Goal: Transaction & Acquisition: Purchase product/service

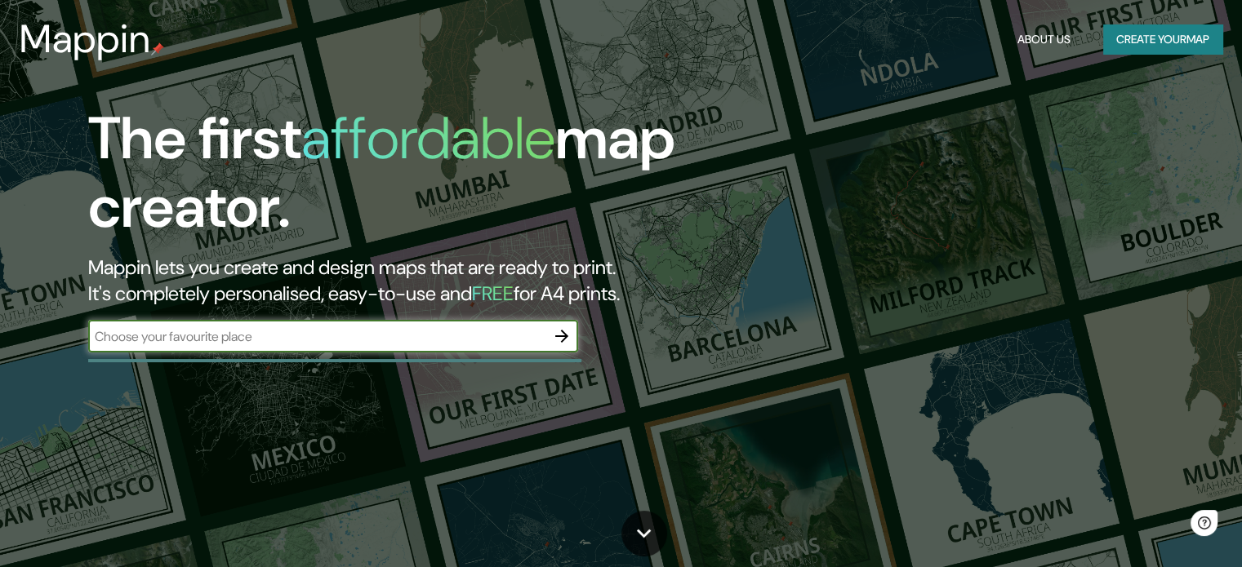
click at [300, 339] on input "text" at bounding box center [316, 336] width 457 height 19
type input "cholula"
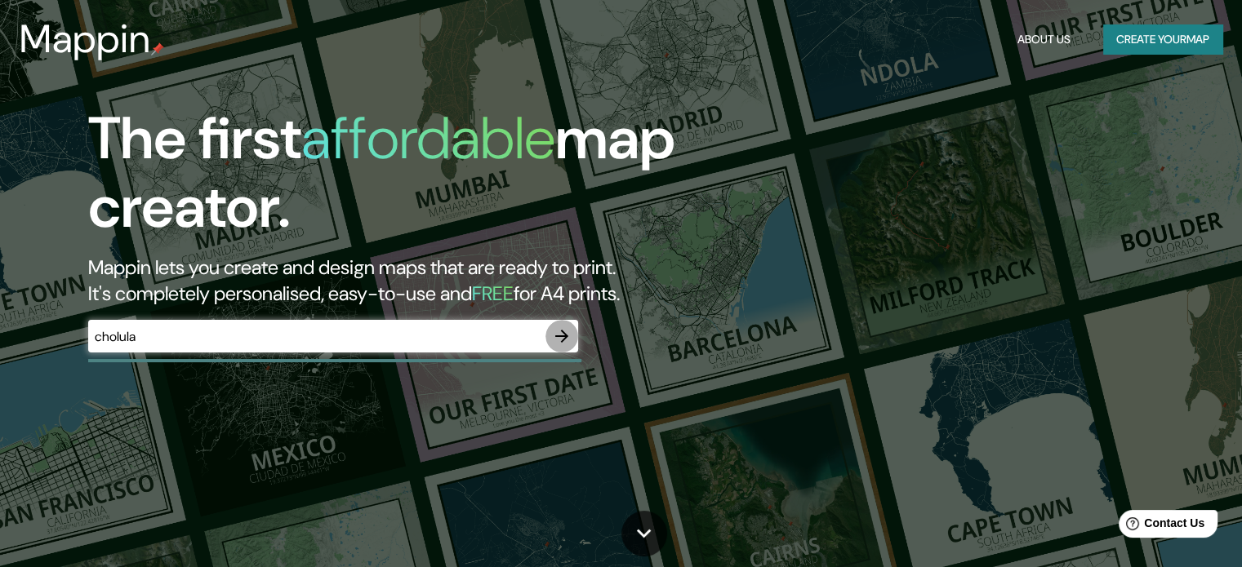
click at [559, 340] on icon "button" at bounding box center [562, 337] width 20 height 20
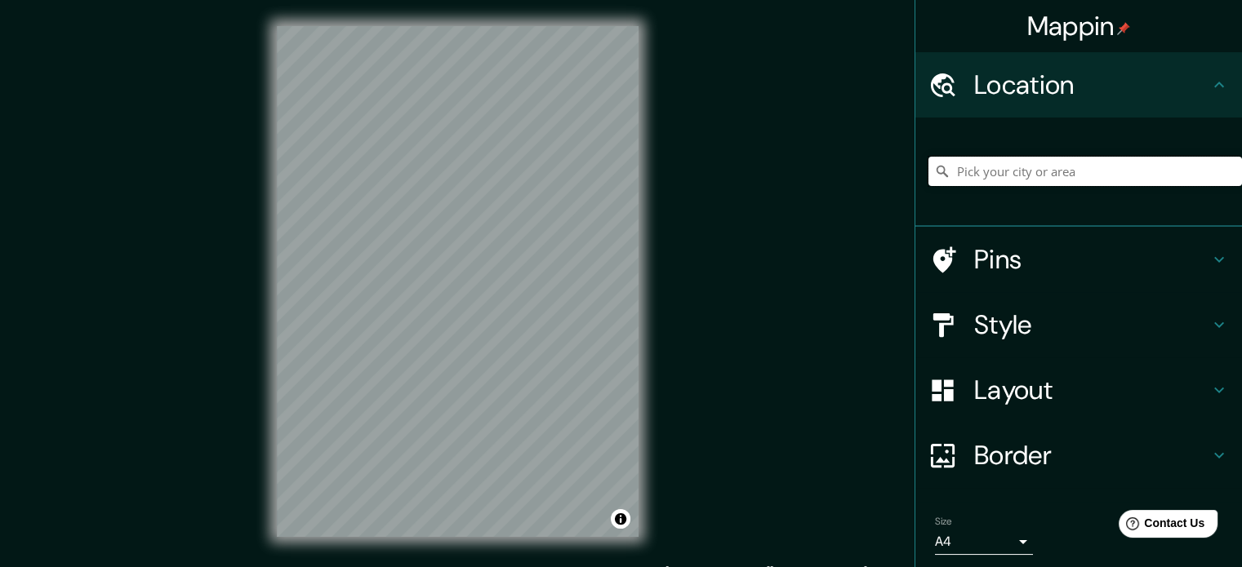
click at [1027, 171] on input "Pick your city or area" at bounding box center [1084, 171] width 313 height 29
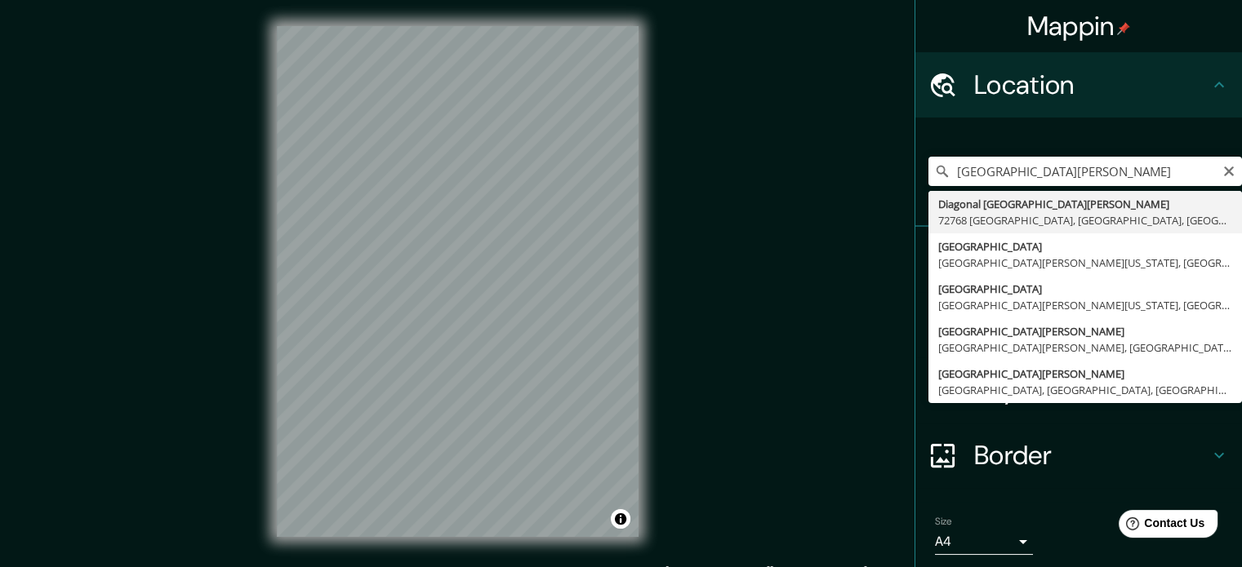
type input "Diagonal San Diego, 72768 Cholula, Puebla, México"
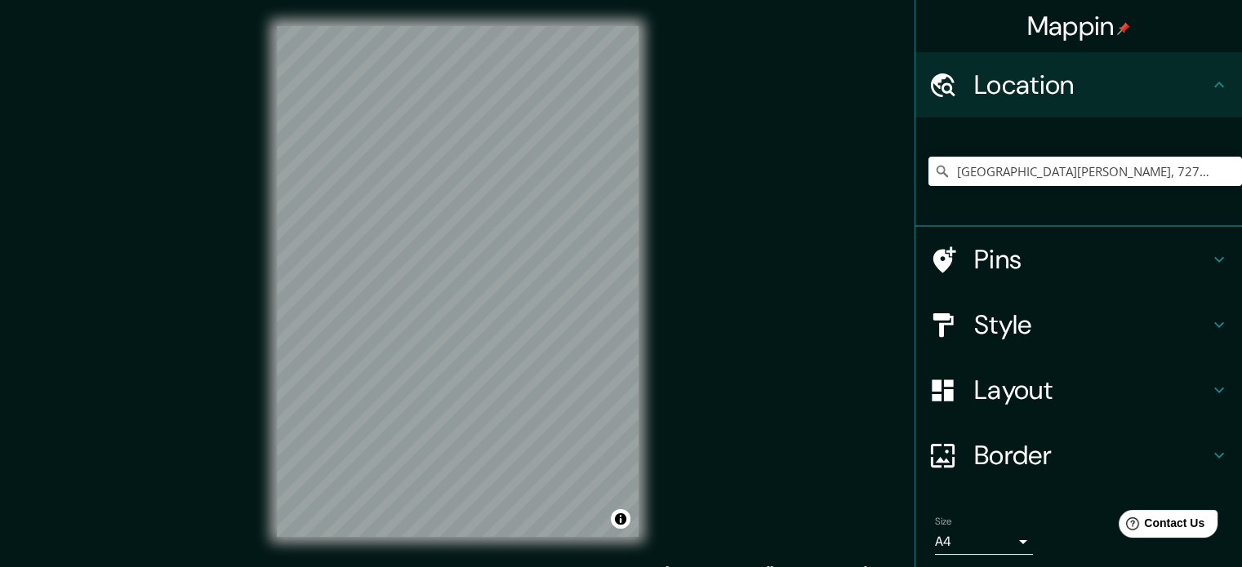
click at [999, 394] on h4 "Layout" at bounding box center [1091, 390] width 235 height 33
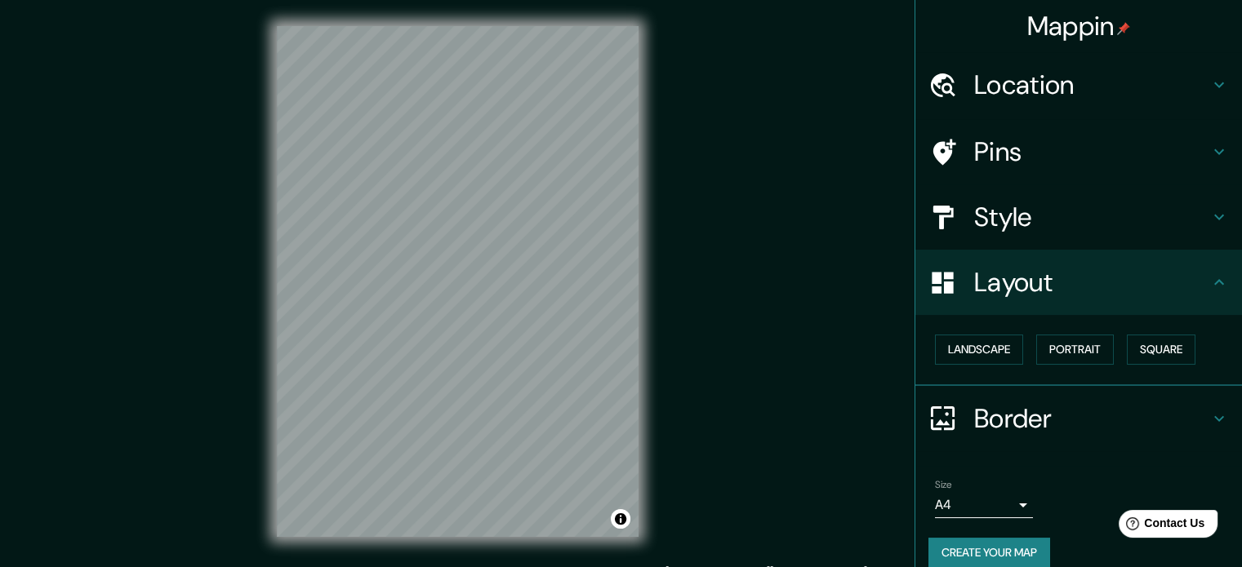
click at [1023, 397] on div "Border" at bounding box center [1078, 418] width 327 height 65
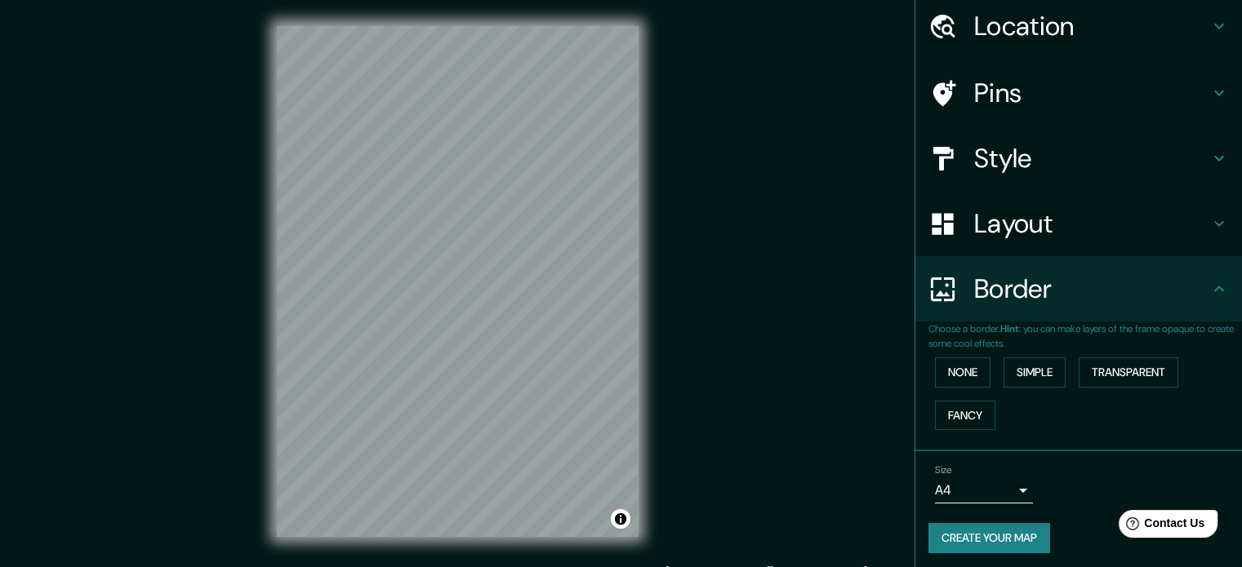
scroll to position [62, 0]
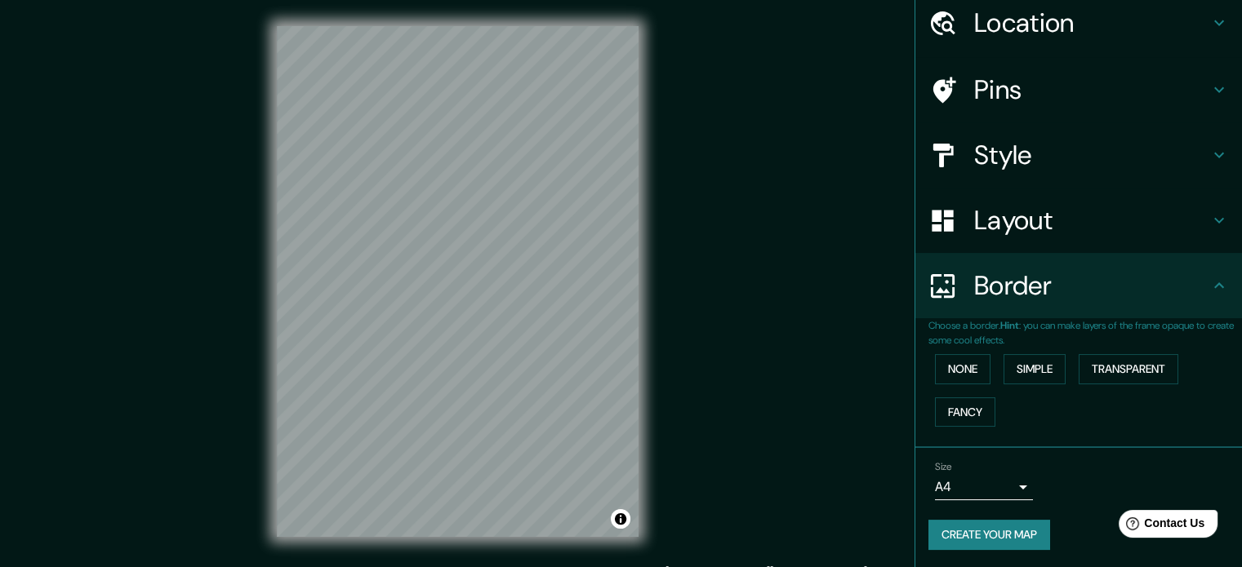
click at [966, 488] on body "Mappin Location Diagonal San Diego, 72768 Cholula, Puebla, México Pins Style La…" at bounding box center [621, 283] width 1242 height 567
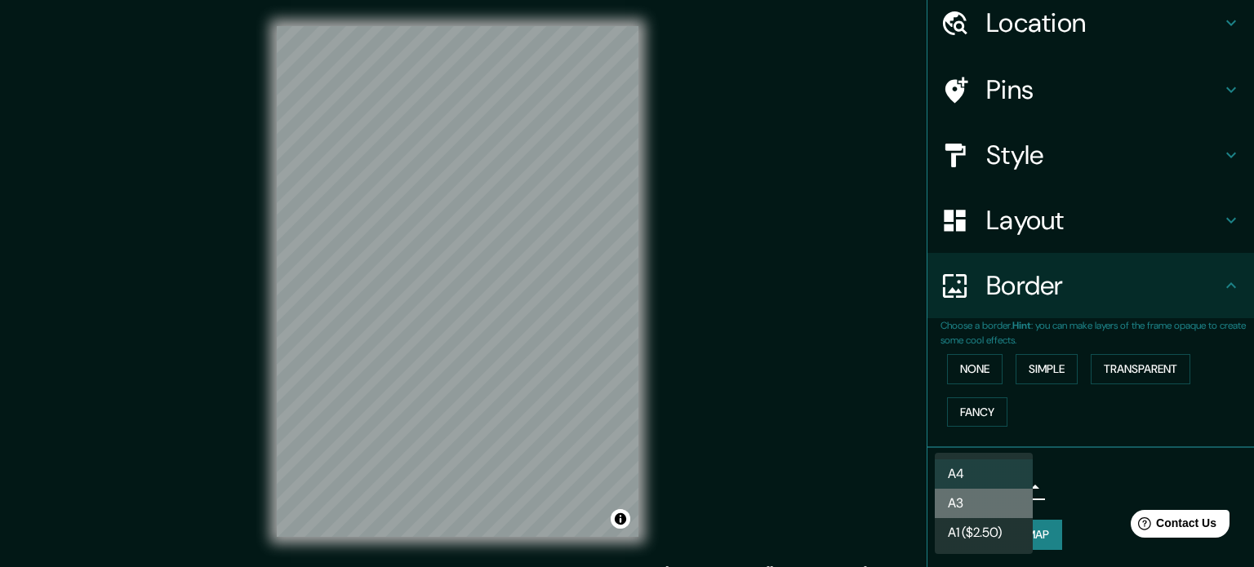
click at [979, 496] on li "A3" at bounding box center [984, 503] width 98 height 29
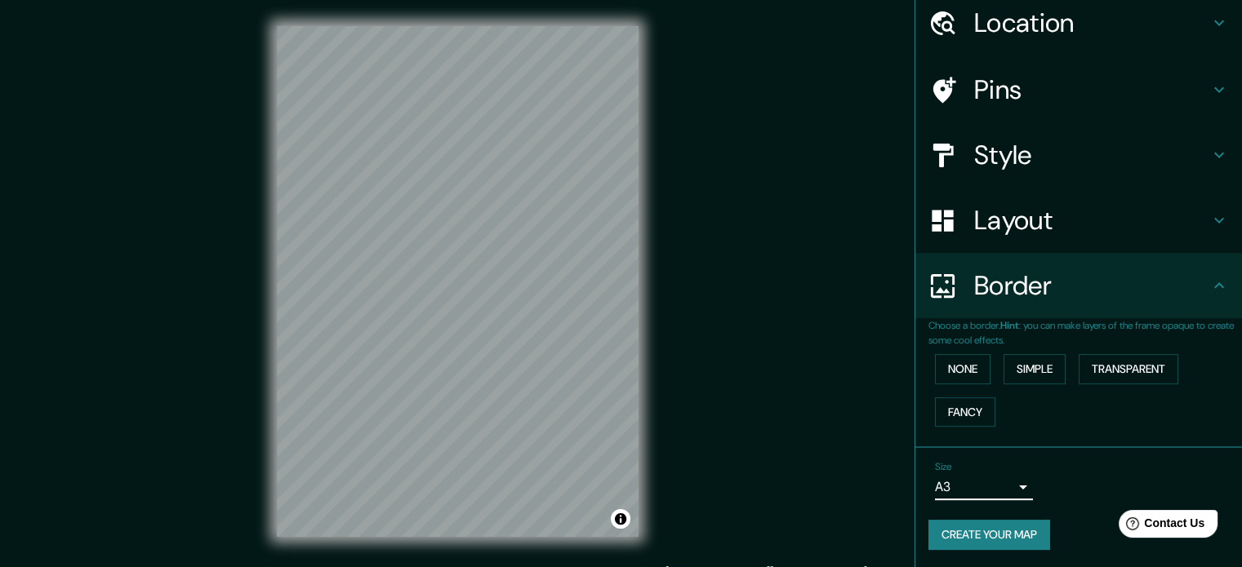
click at [996, 488] on body "Mappin Location Diagonal San Diego, 72768 Cholula, Puebla, México Pins Style La…" at bounding box center [621, 283] width 1242 height 567
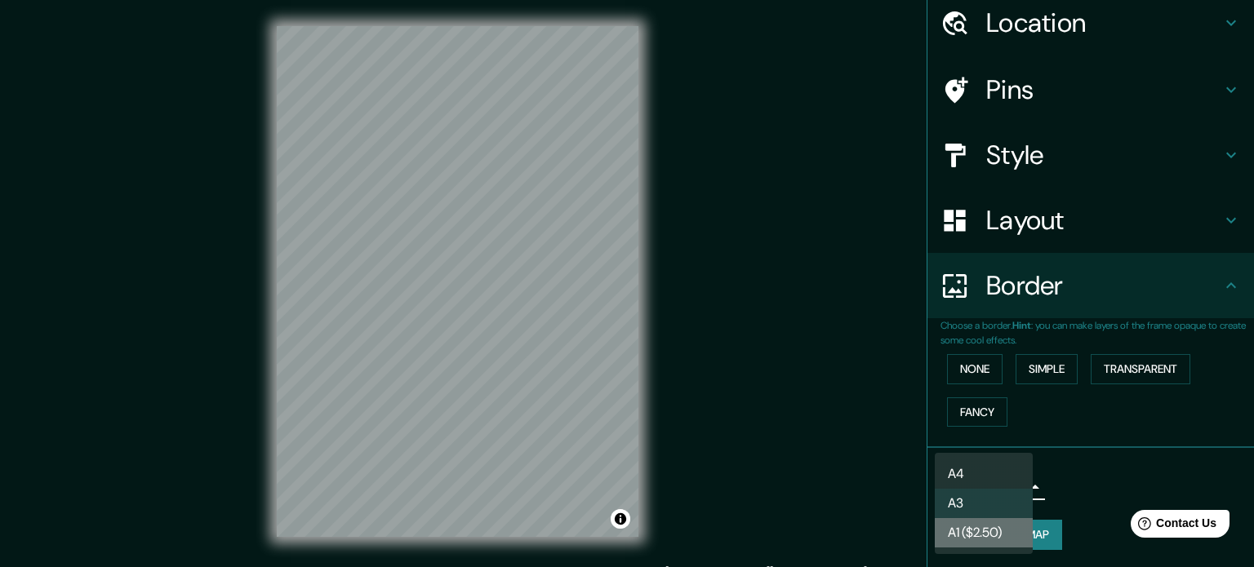
click at [989, 538] on li "A1 ($2.50)" at bounding box center [984, 532] width 98 height 29
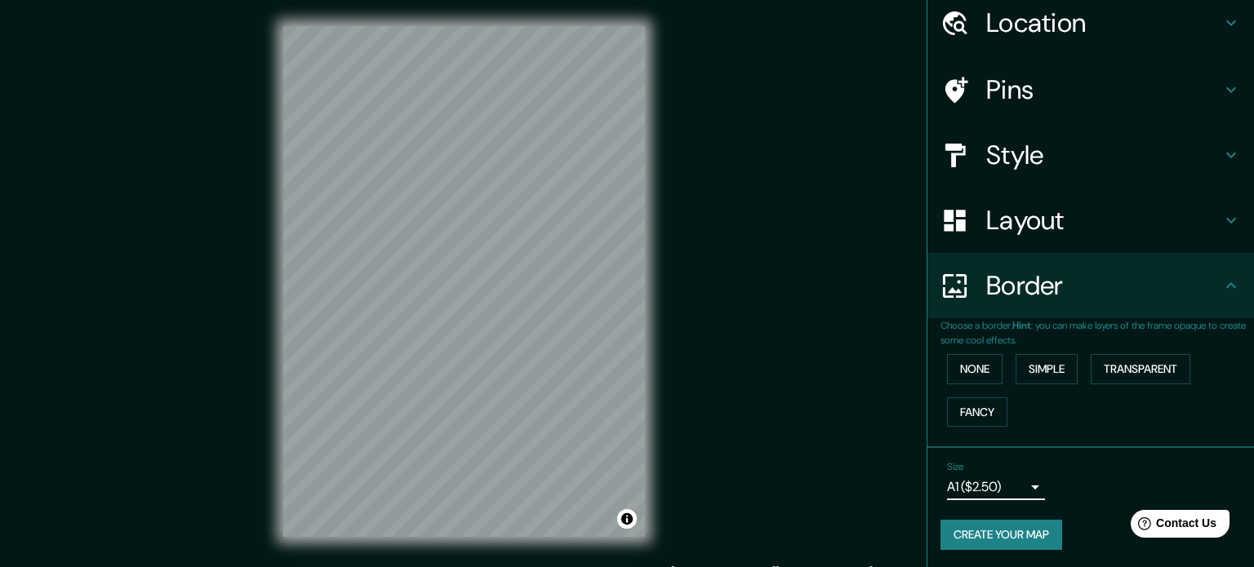
click at [980, 489] on body "Mappin Location Diagonal San Diego, 72768 Cholula, Puebla, México Pins Style La…" at bounding box center [627, 283] width 1254 height 567
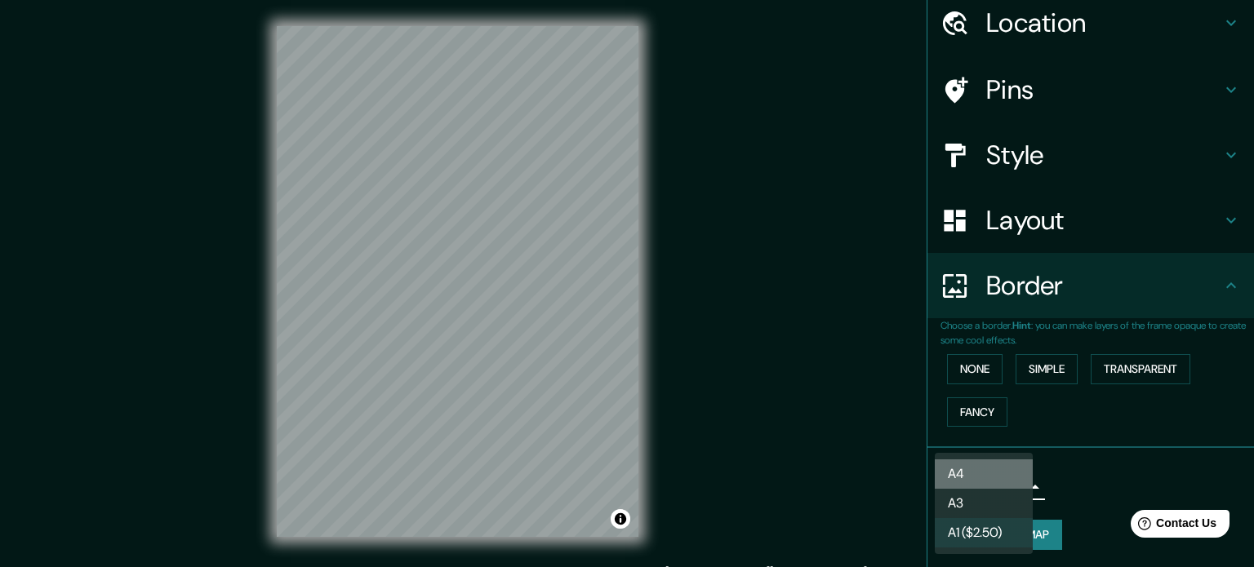
click at [980, 478] on li "A4" at bounding box center [984, 474] width 98 height 29
type input "single"
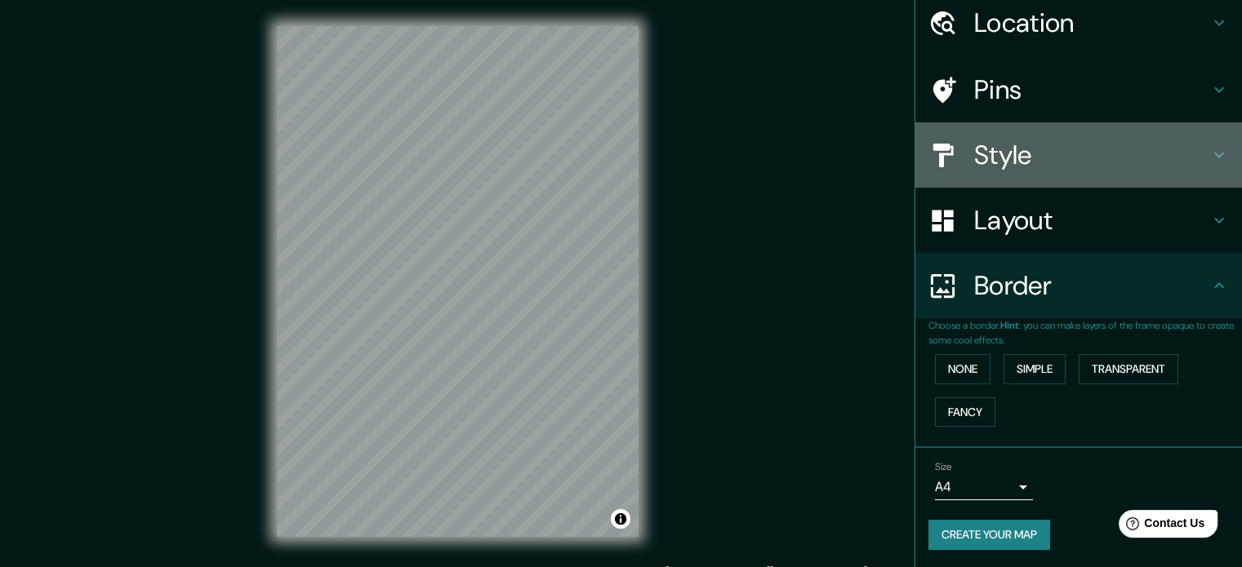
click at [1091, 176] on div "Style" at bounding box center [1078, 154] width 327 height 65
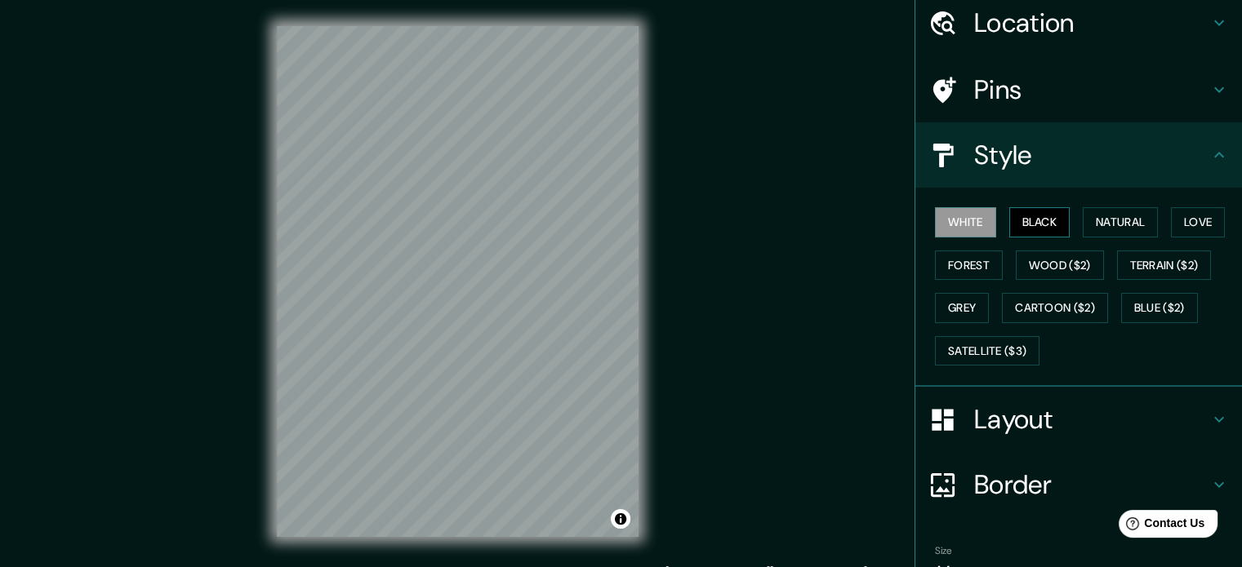
click at [1022, 214] on button "Black" at bounding box center [1039, 222] width 61 height 30
click at [1088, 211] on button "Natural" at bounding box center [1119, 222] width 75 height 30
click at [1134, 211] on button "Natural" at bounding box center [1119, 222] width 75 height 30
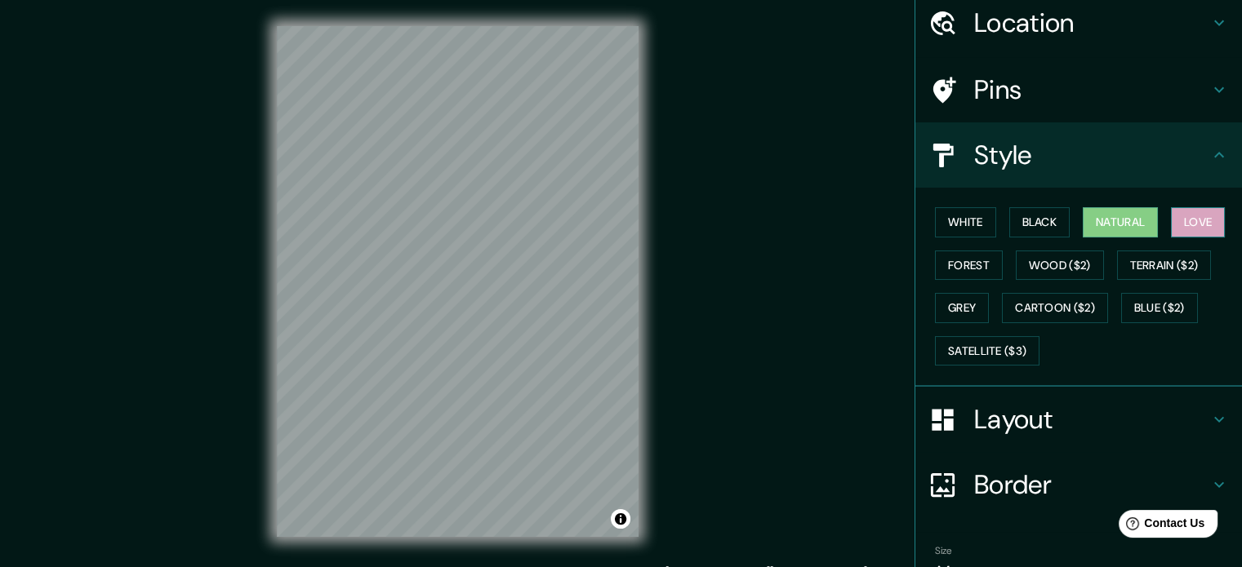
click at [1198, 216] on button "Love" at bounding box center [1198, 222] width 54 height 30
click at [1191, 275] on button "Terrain ($2)" at bounding box center [1164, 266] width 95 height 30
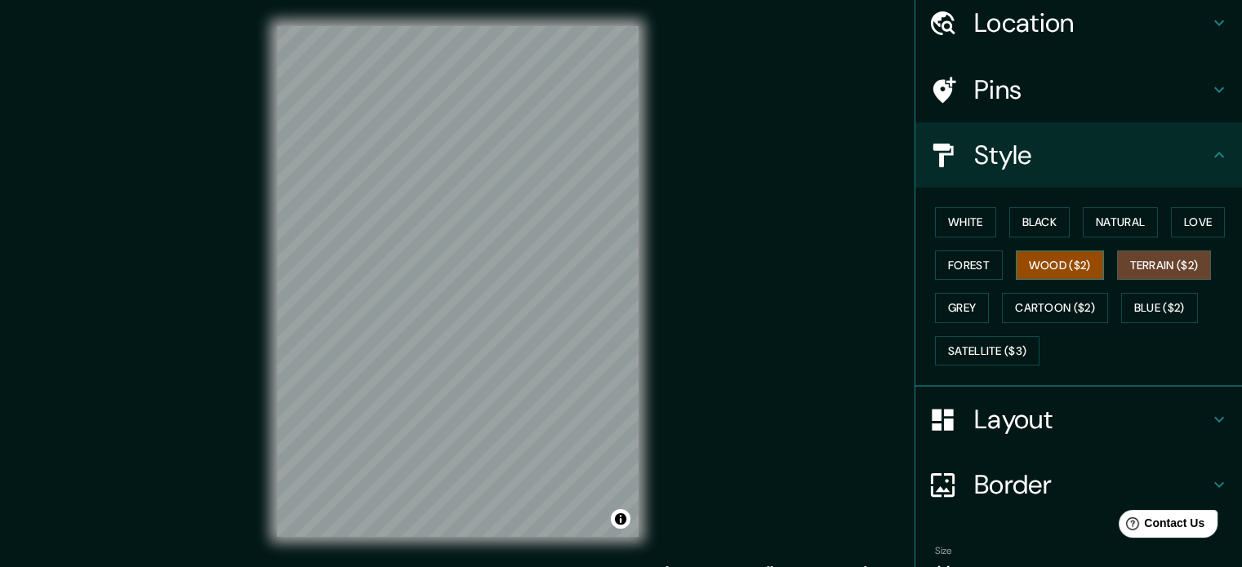
click at [1035, 265] on button "Wood ($2)" at bounding box center [1059, 266] width 88 height 30
click at [944, 259] on button "Forest" at bounding box center [969, 266] width 68 height 30
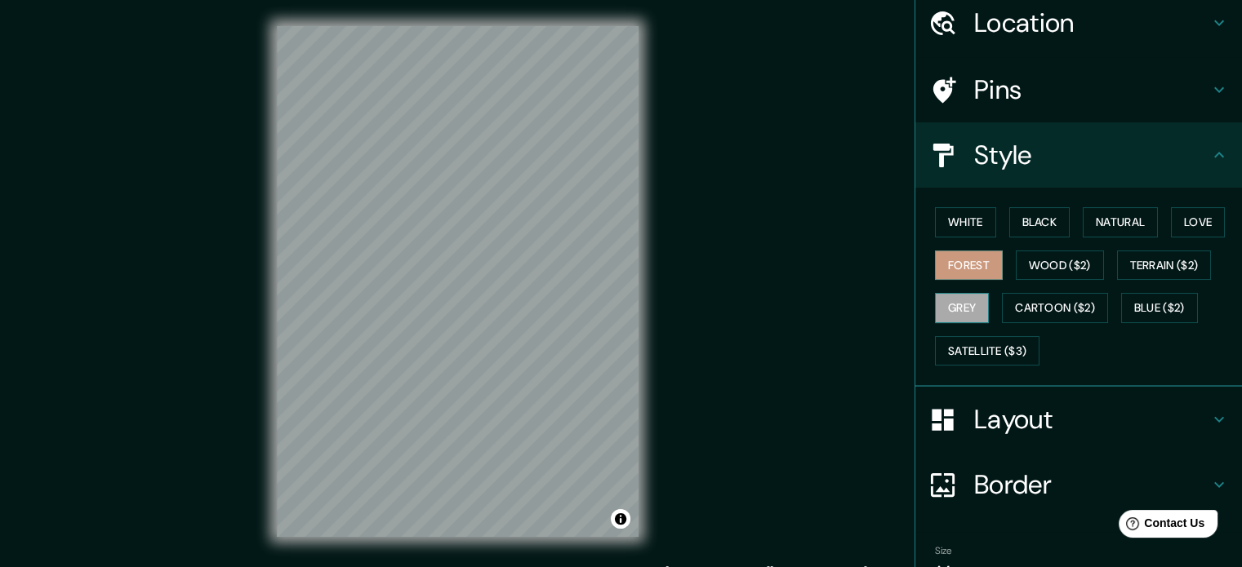
click at [940, 307] on button "Grey" at bounding box center [962, 308] width 54 height 30
click at [1078, 312] on button "Cartoon ($2)" at bounding box center [1055, 308] width 106 height 30
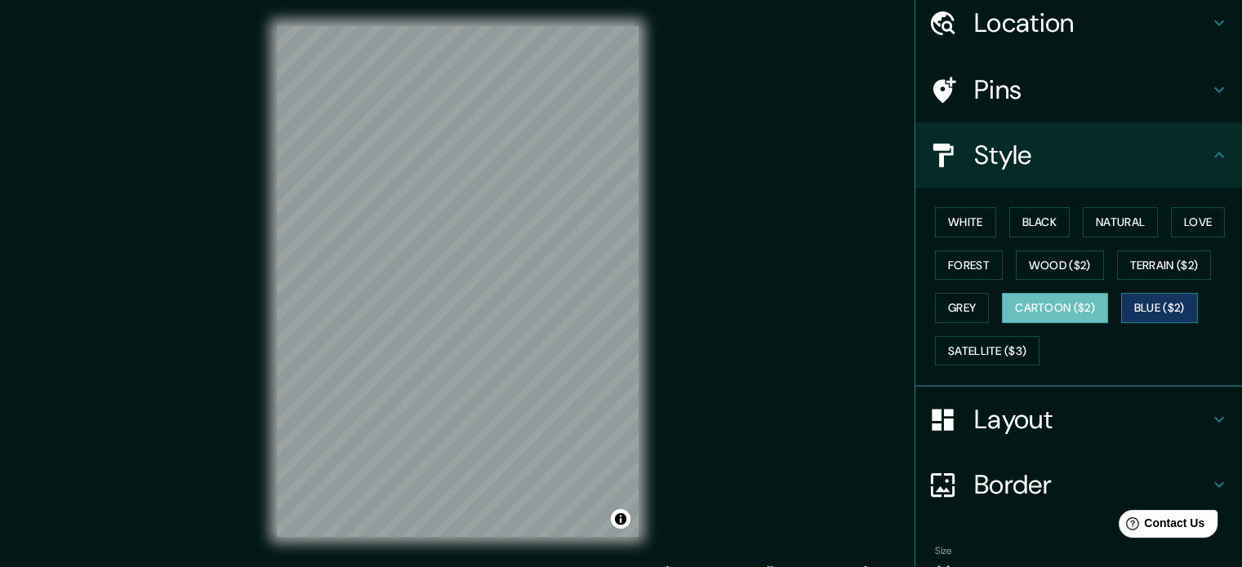
click at [1153, 302] on button "Blue ($2)" at bounding box center [1159, 308] width 77 height 30
click at [935, 218] on button "White" at bounding box center [965, 222] width 61 height 30
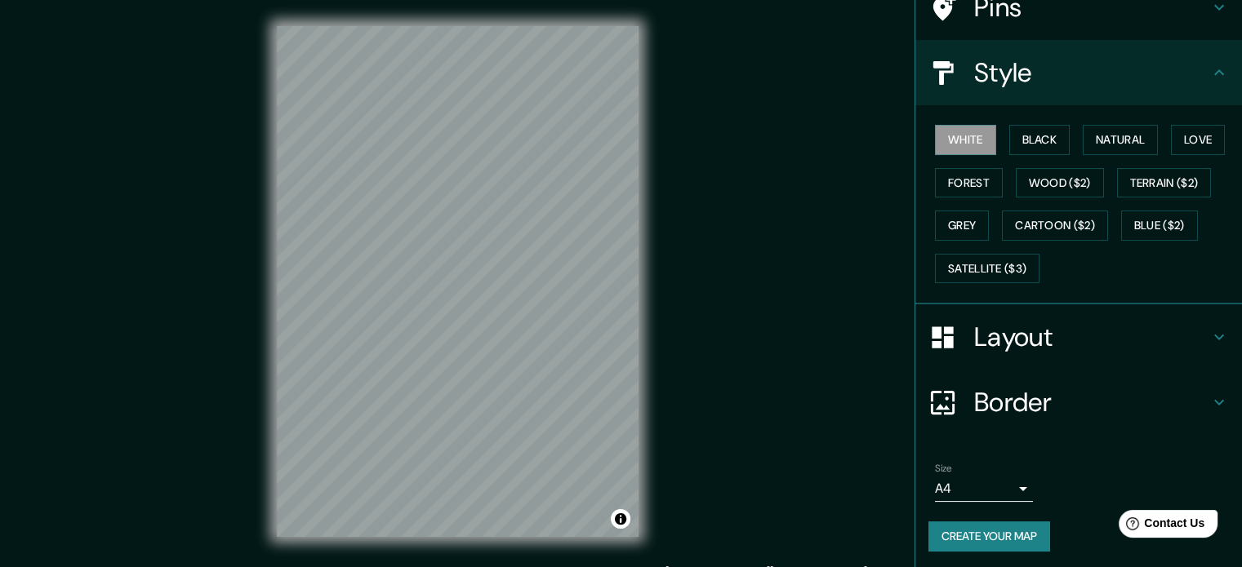
scroll to position [145, 0]
click at [1006, 326] on h4 "Layout" at bounding box center [1091, 336] width 235 height 33
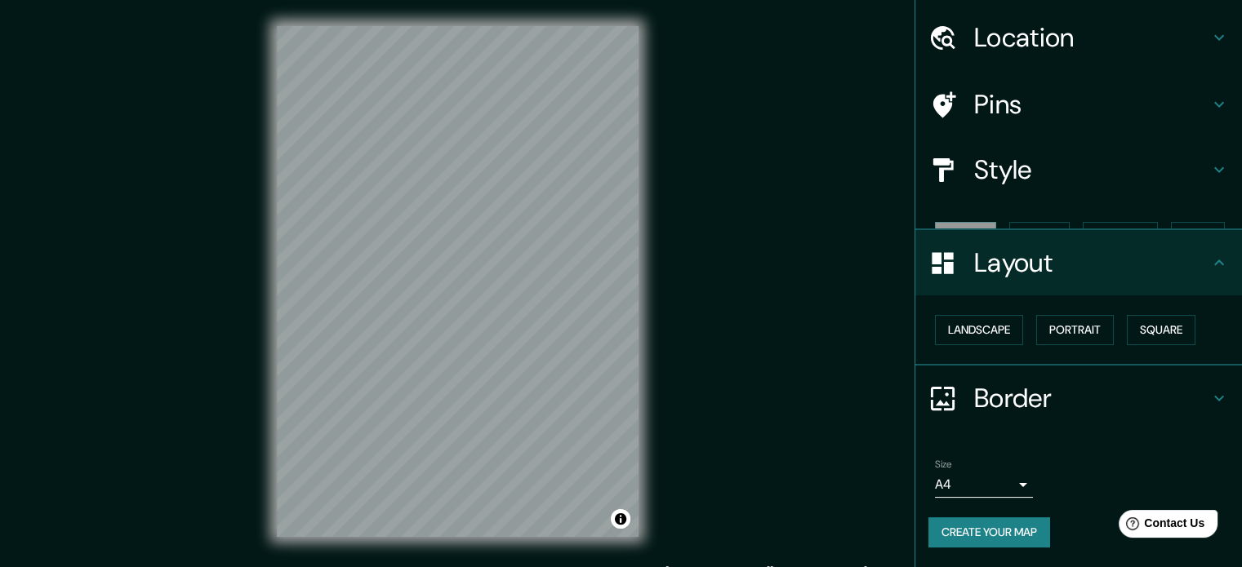
scroll to position [18, 0]
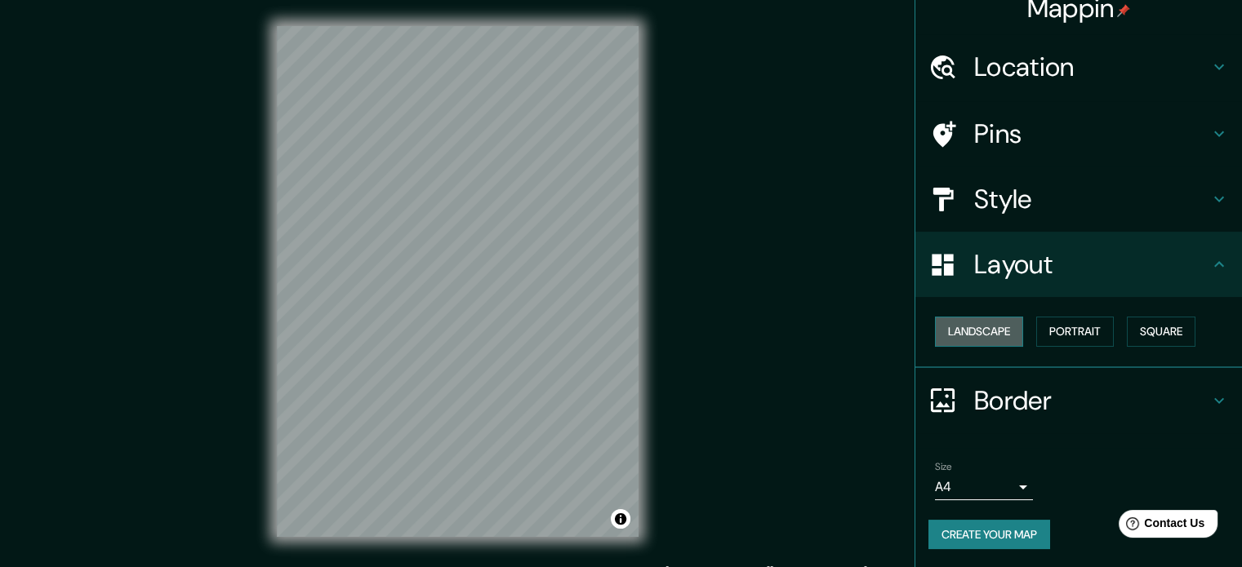
click at [1002, 327] on button "Landscape" at bounding box center [979, 332] width 88 height 30
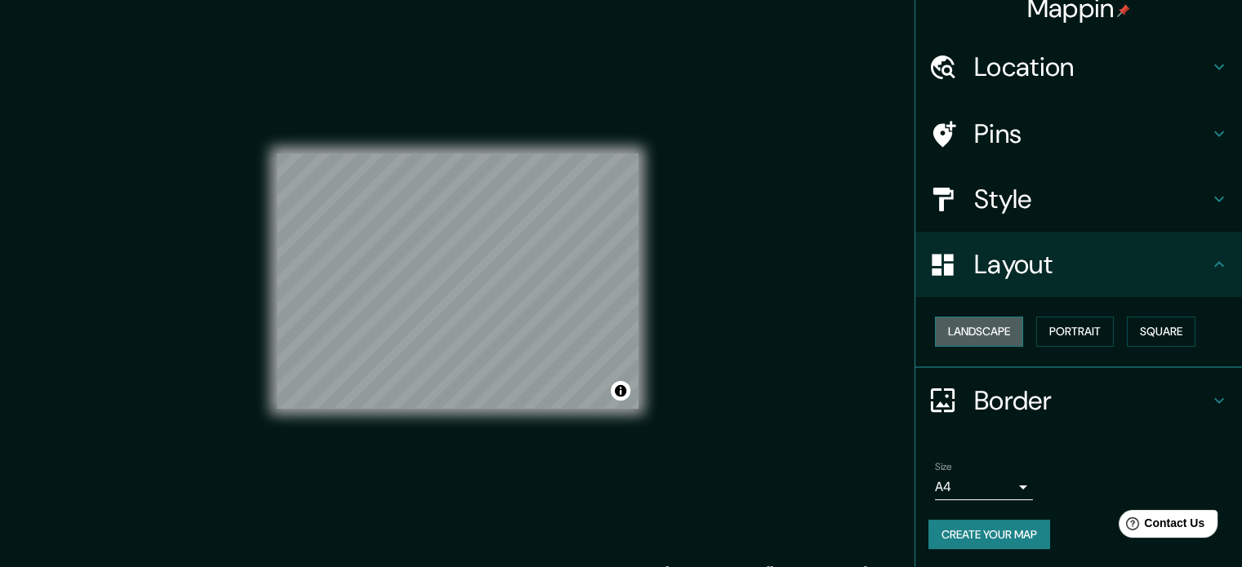
click at [1002, 327] on button "Landscape" at bounding box center [979, 332] width 88 height 30
click at [1086, 326] on button "Portrait" at bounding box center [1075, 332] width 78 height 30
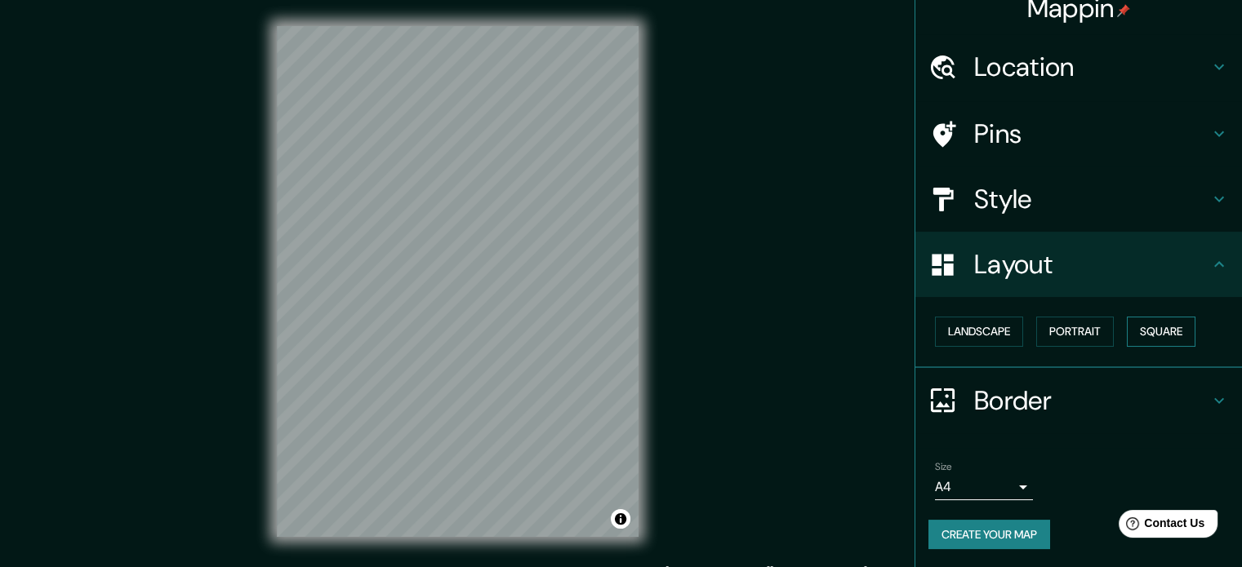
click at [1155, 329] on button "Square" at bounding box center [1160, 332] width 69 height 30
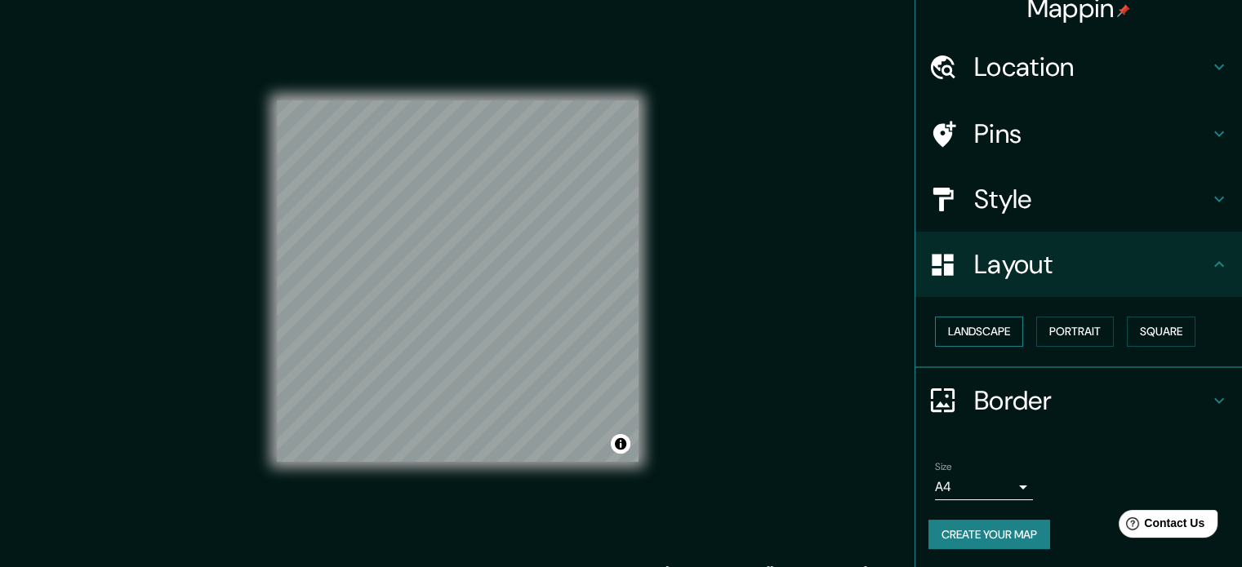
click at [940, 332] on button "Landscape" at bounding box center [979, 332] width 88 height 30
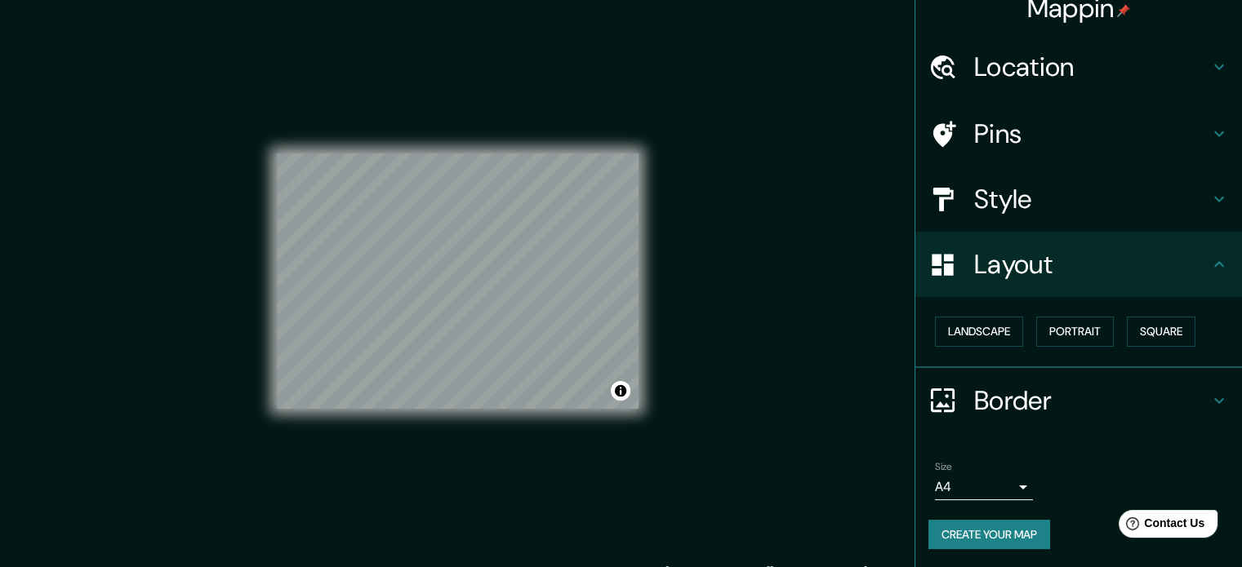
click at [1059, 78] on h4 "Location" at bounding box center [1091, 67] width 235 height 33
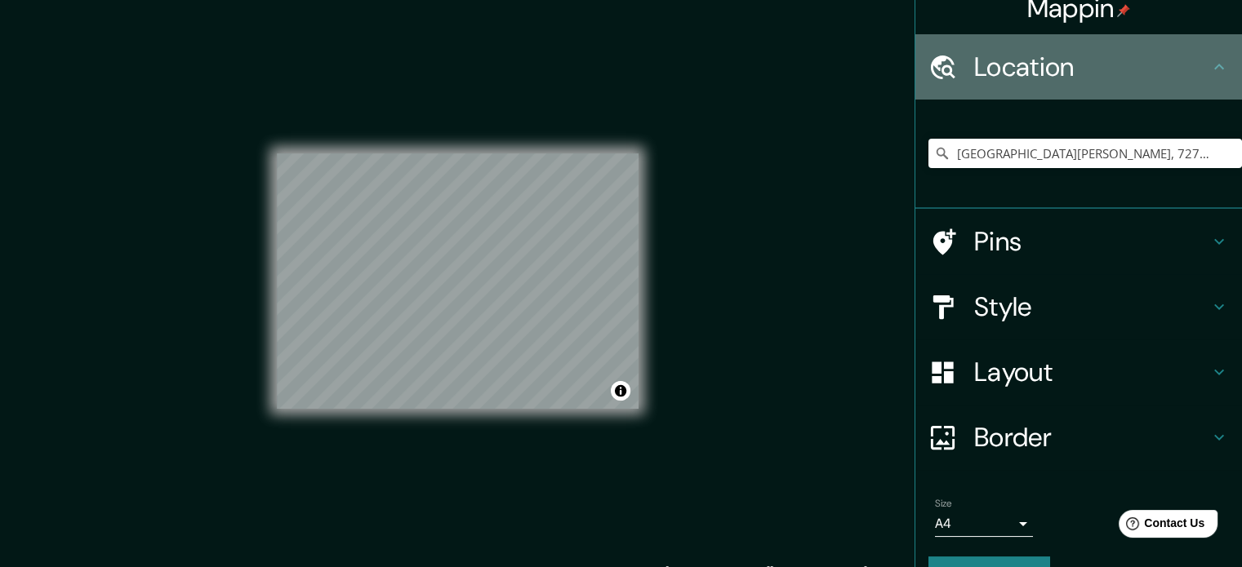
click at [1059, 78] on h4 "Location" at bounding box center [1091, 67] width 235 height 33
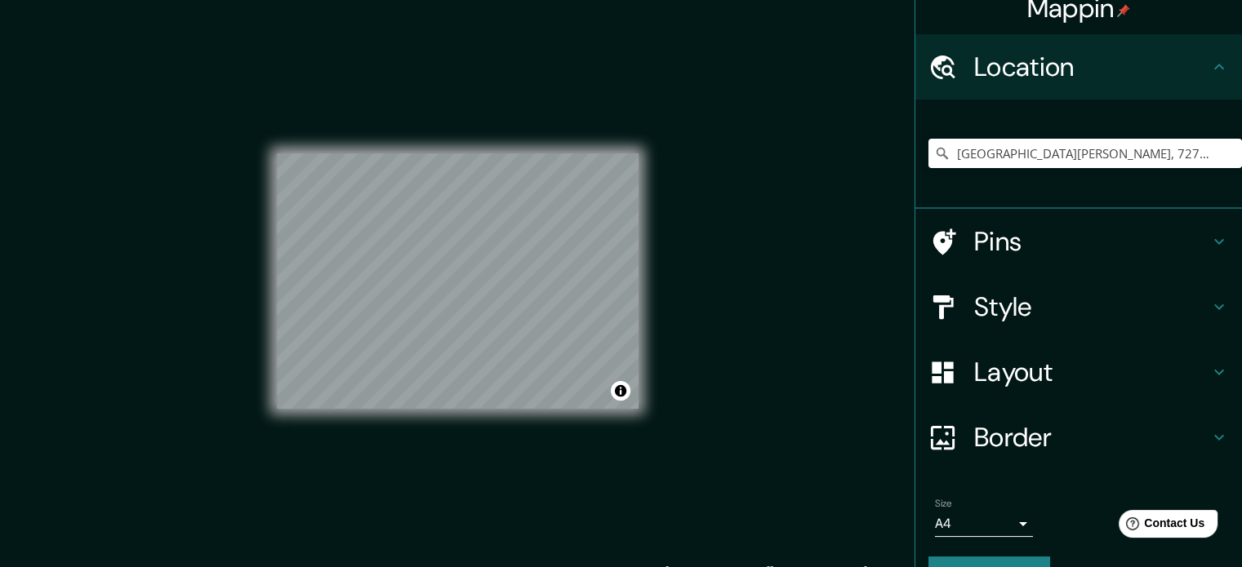
click at [1004, 243] on h4 "Pins" at bounding box center [1091, 241] width 235 height 33
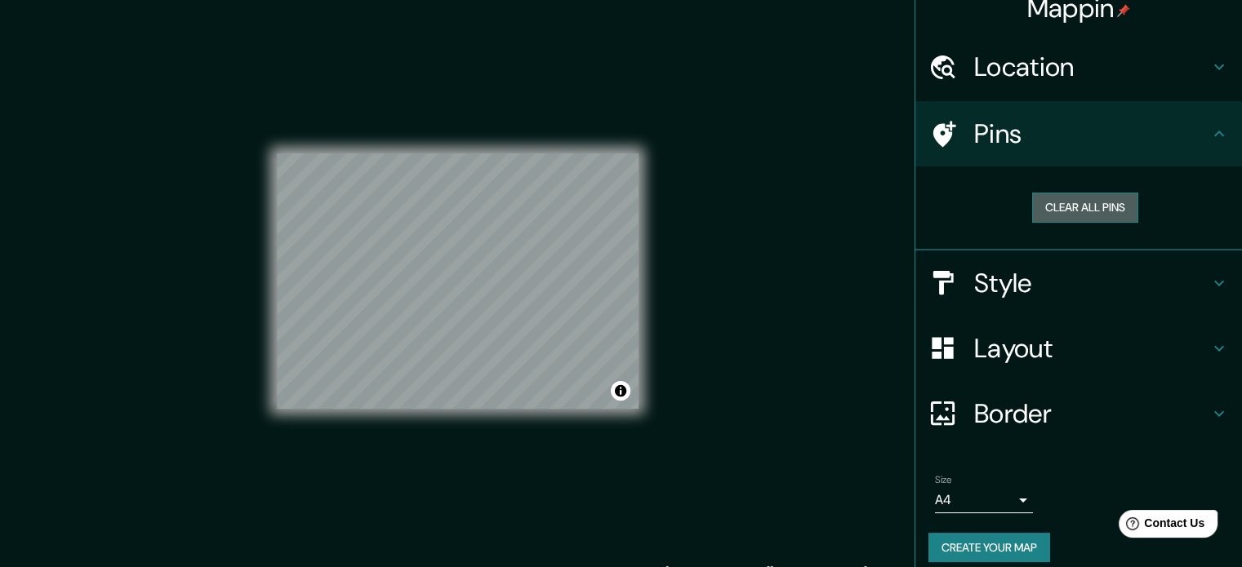
click at [1064, 203] on button "Clear all pins" at bounding box center [1085, 208] width 106 height 30
click at [1057, 210] on button "Clear all pins" at bounding box center [1085, 208] width 106 height 30
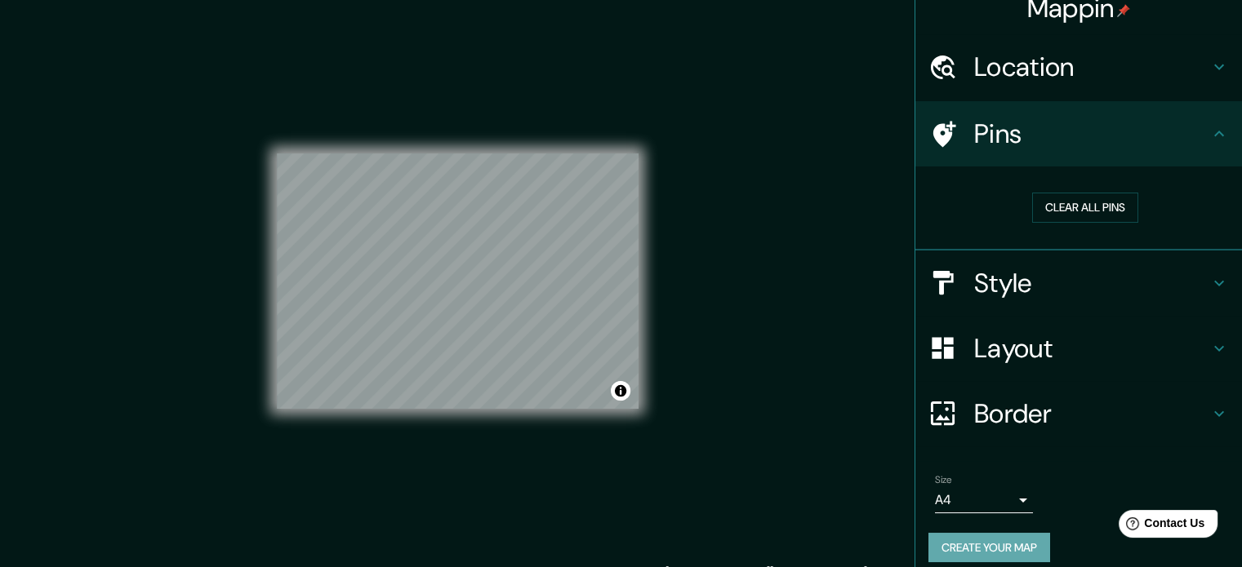
click at [972, 540] on button "Create your map" at bounding box center [989, 548] width 122 height 30
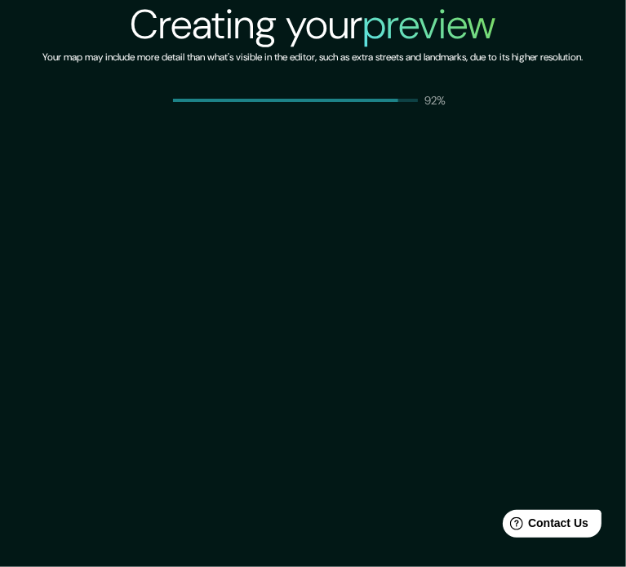
click at [444, 117] on div "Creating your preview Your map may include more detail than what's visible in t…" at bounding box center [313, 283] width 626 height 567
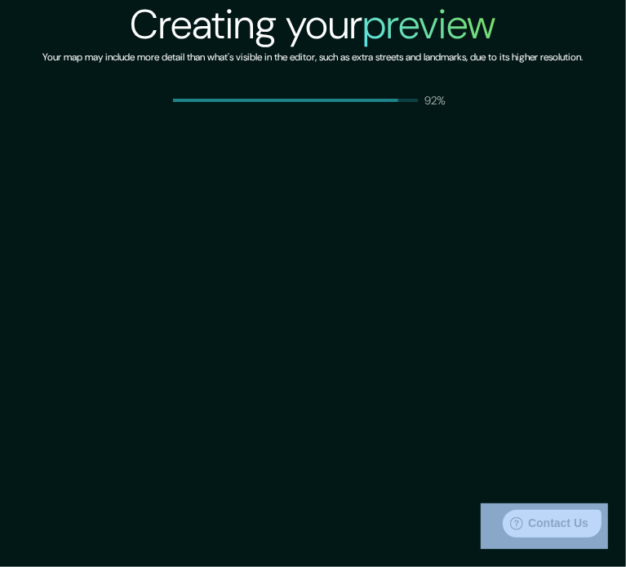
click at [444, 117] on div "Creating your preview Your map may include more detail than what's visible in t…" at bounding box center [313, 283] width 626 height 567
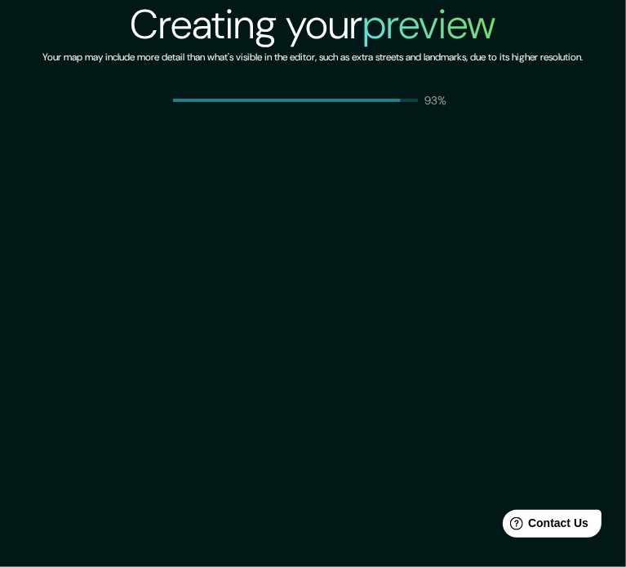
click at [500, 113] on div "Creating your preview Your map may include more detail than what's visible in t…" at bounding box center [313, 283] width 626 height 567
click at [342, 178] on div "Creating your preview Your map may include more detail than what's visible in t…" at bounding box center [313, 283] width 626 height 567
click at [327, 90] on div "Creating your preview Your map may include more detail than what's visible in t…" at bounding box center [313, 54] width 540 height 109
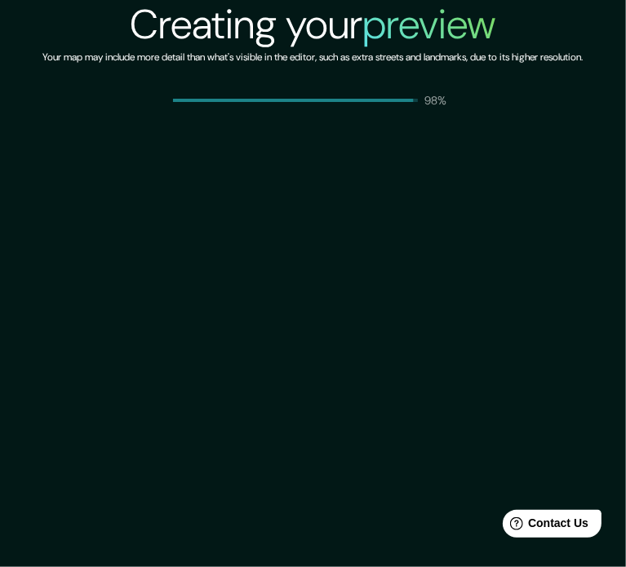
click at [418, 101] on span at bounding box center [295, 100] width 245 height 3
drag, startPoint x: 440, startPoint y: 100, endPoint x: 183, endPoint y: 96, distance: 257.2
click at [183, 96] on div "100%" at bounding box center [313, 100] width 280 height 16
click at [183, 94] on div "100%" at bounding box center [313, 100] width 280 height 16
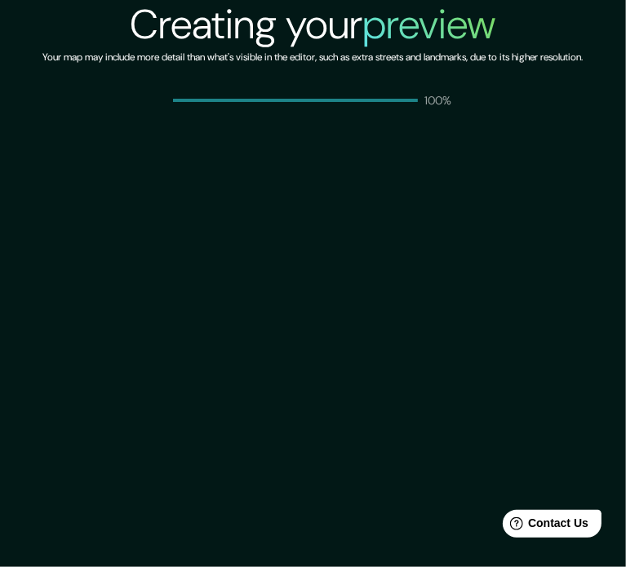
click at [421, 17] on h2 "preview" at bounding box center [429, 25] width 133 height 54
click at [441, 102] on p "100%" at bounding box center [438, 100] width 29 height 16
click at [297, 93] on div "100%" at bounding box center [313, 100] width 280 height 16
click at [295, 93] on div "100%" at bounding box center [313, 100] width 280 height 16
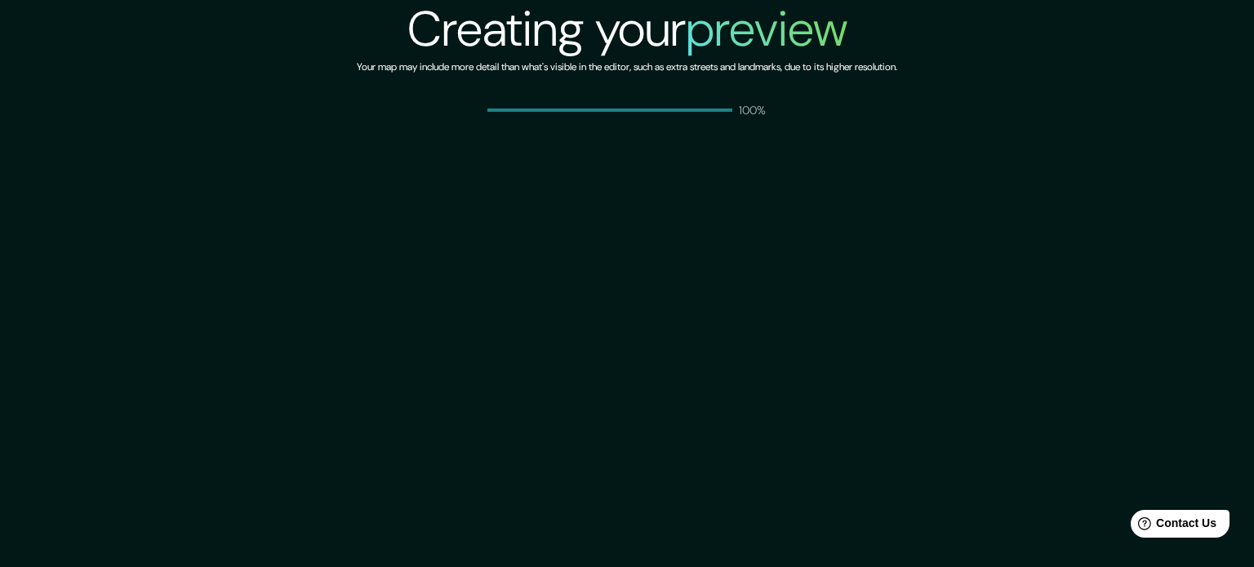
click at [899, 201] on div "Creating your preview Your map may include more detail than what's visible in t…" at bounding box center [627, 283] width 1254 height 567
click at [897, 74] on h6 "Your map may include more detail than what's visible in the editor, such as ext…" at bounding box center [627, 67] width 540 height 17
click at [948, 64] on div "Creating your preview Your map may include more detail than what's visible in t…" at bounding box center [627, 59] width 1254 height 118
drag, startPoint x: 486, startPoint y: 110, endPoint x: 771, endPoint y: 107, distance: 285.7
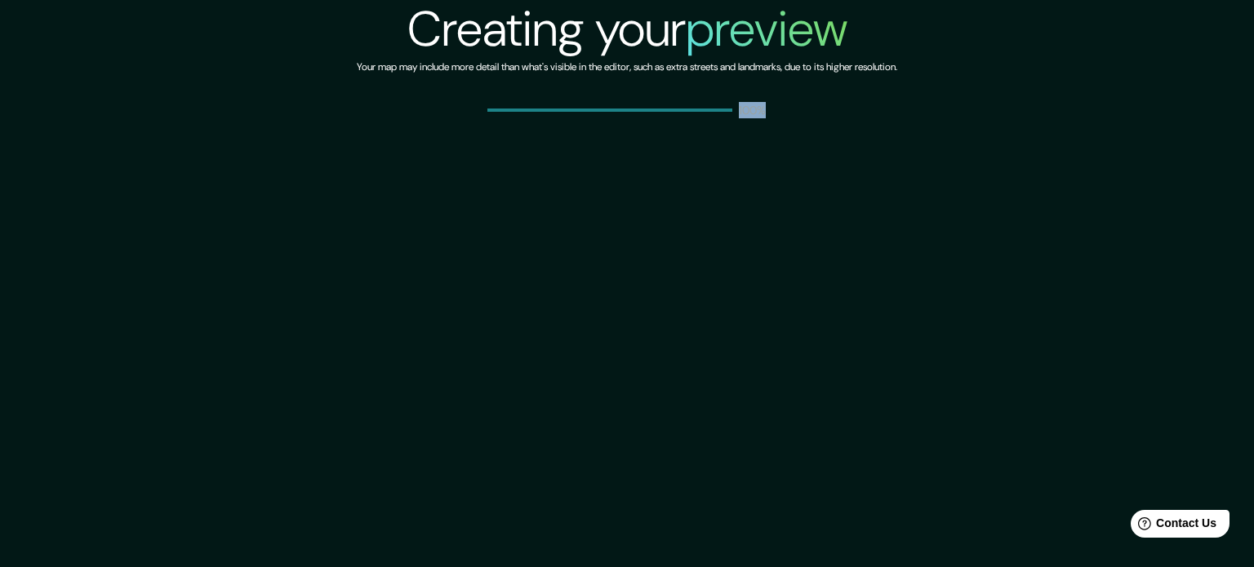
click at [771, 106] on div "Creating your preview Your map may include more detail than what's visible in t…" at bounding box center [627, 59] width 540 height 118
click at [771, 109] on div "Creating your preview Your map may include more detail than what's visible in t…" at bounding box center [627, 59] width 540 height 118
drag, startPoint x: 651, startPoint y: 43, endPoint x: 589, endPoint y: 41, distance: 62.1
click at [633, 43] on h2 "Creating your preview" at bounding box center [627, 29] width 440 height 59
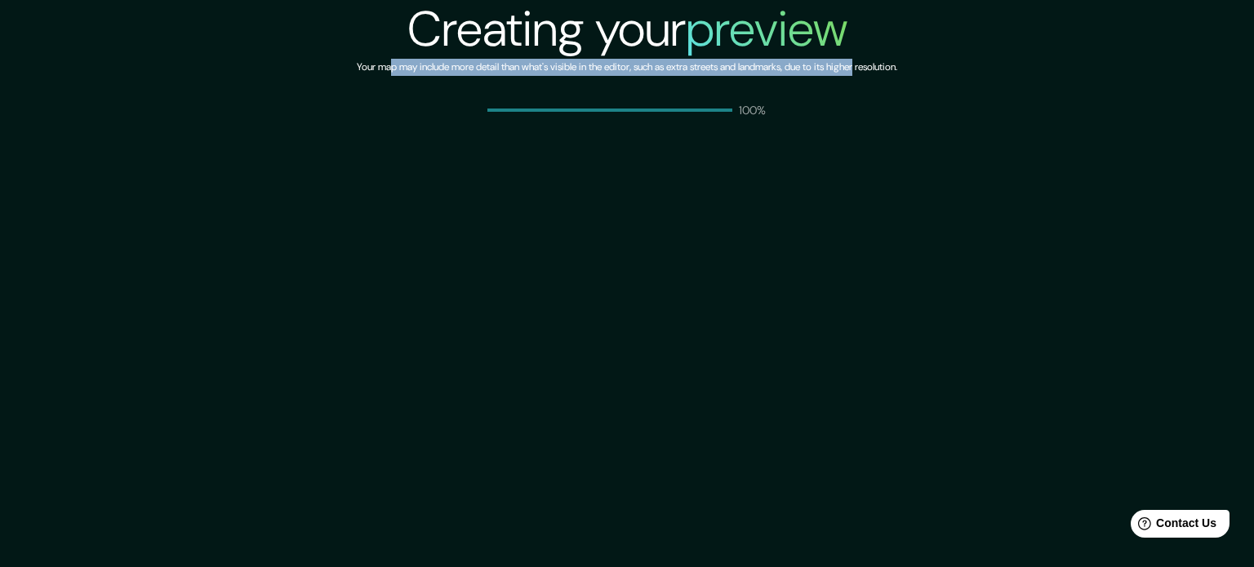
drag, startPoint x: 372, startPoint y: 51, endPoint x: 876, endPoint y: 73, distance: 504.1
click at [875, 69] on div "Creating your preview Your map may include more detail than what's visible in t…" at bounding box center [627, 59] width 540 height 118
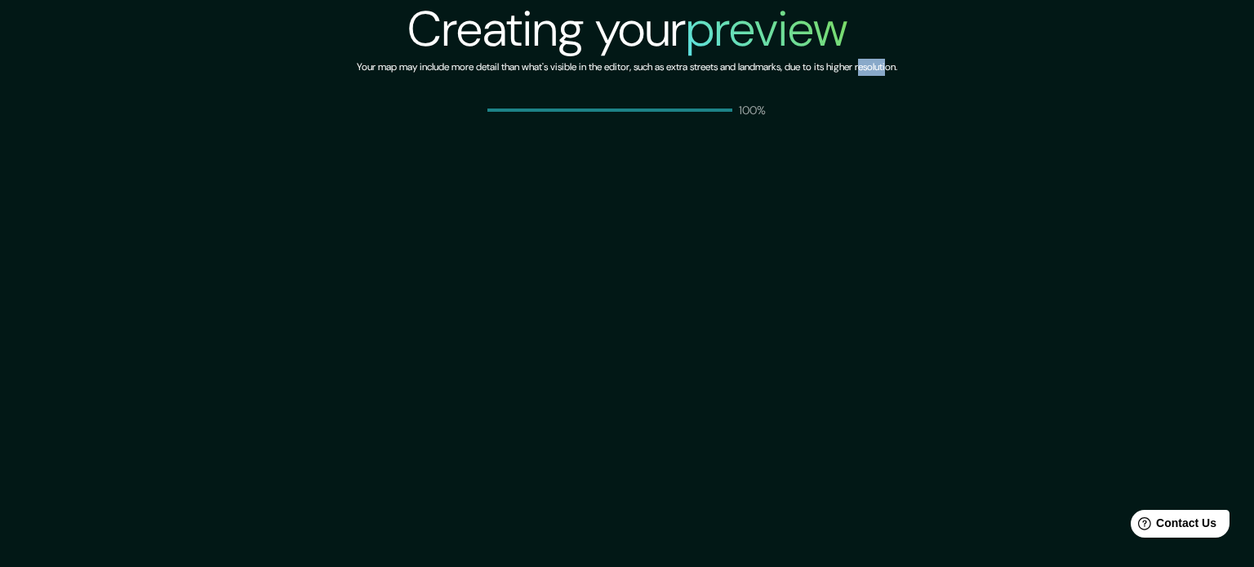
drag, startPoint x: 904, startPoint y: 112, endPoint x: 930, endPoint y: 205, distance: 96.4
click at [921, 200] on div "Creating your preview Your map may include more detail than what's visible in t…" at bounding box center [627, 283] width 1254 height 567
click at [864, 74] on h6 "Your map may include more detail than what's visible in the editor, such as ext…" at bounding box center [627, 67] width 540 height 17
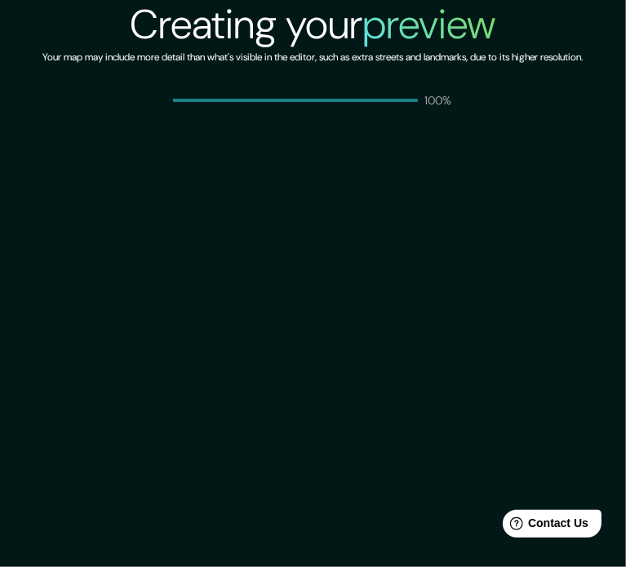
click at [444, 94] on p "100%" at bounding box center [438, 100] width 29 height 16
click at [444, 95] on p "100%" at bounding box center [438, 100] width 29 height 16
drag, startPoint x: 447, startPoint y: 98, endPoint x: 437, endPoint y: 100, distance: 9.9
click at [447, 99] on p "100%" at bounding box center [438, 100] width 29 height 16
click at [434, 100] on p "100%" at bounding box center [438, 100] width 29 height 16
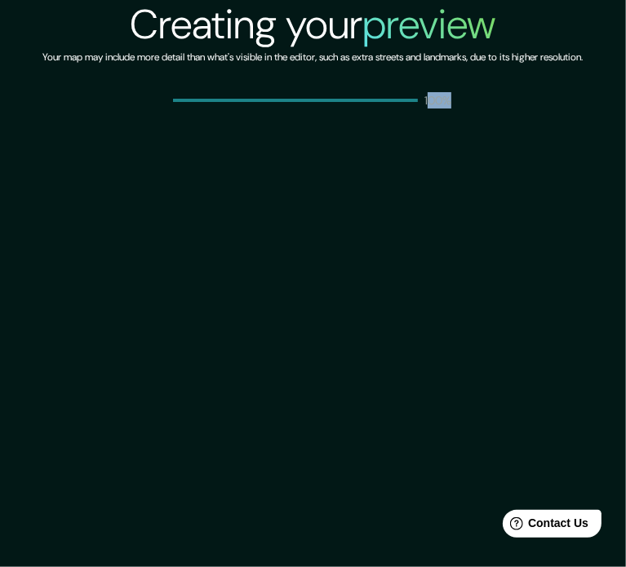
click at [456, 96] on div "Creating your preview Your map may include more detail than what's visible in t…" at bounding box center [313, 54] width 540 height 109
drag, startPoint x: 418, startPoint y: 97, endPoint x: 355, endPoint y: 92, distance: 63.0
click at [355, 92] on div "100%" at bounding box center [313, 100] width 280 height 16
click at [389, 96] on div "100%" at bounding box center [313, 100] width 280 height 16
click at [352, 109] on div "Creating your preview Your map may include more detail than what's visible in t…" at bounding box center [313, 283] width 626 height 567
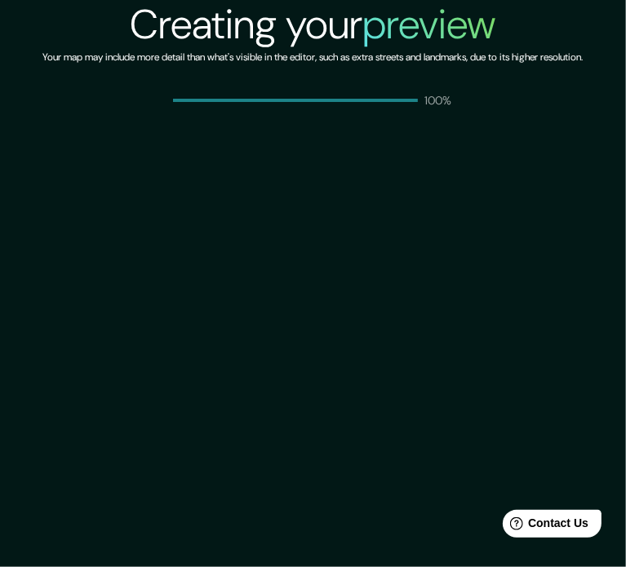
click at [538, 537] on html "Help Contact Us" at bounding box center [543, 520] width 127 height 34
click at [540, 522] on span "Contact Us" at bounding box center [558, 523] width 63 height 14
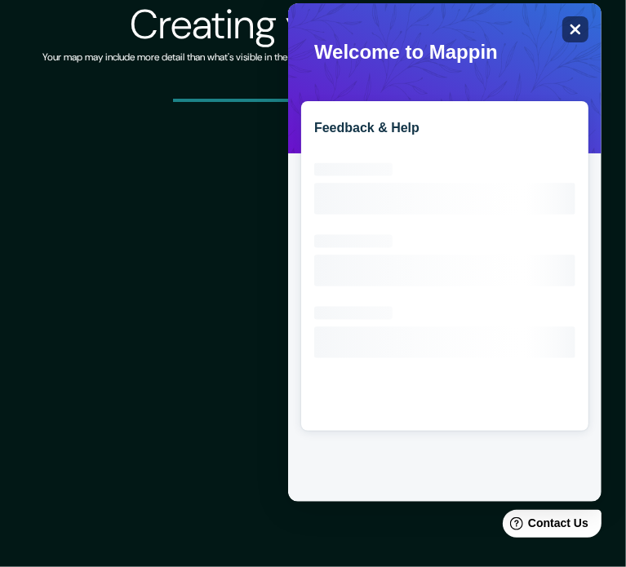
click at [580, 28] on icon "Close" at bounding box center [574, 29] width 12 height 12
